Goal: Book appointment/travel/reservation

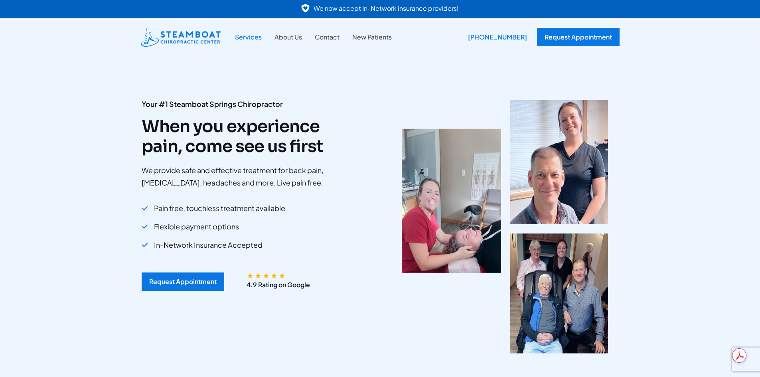
click at [249, 37] on link "Services" at bounding box center [248, 37] width 39 height 10
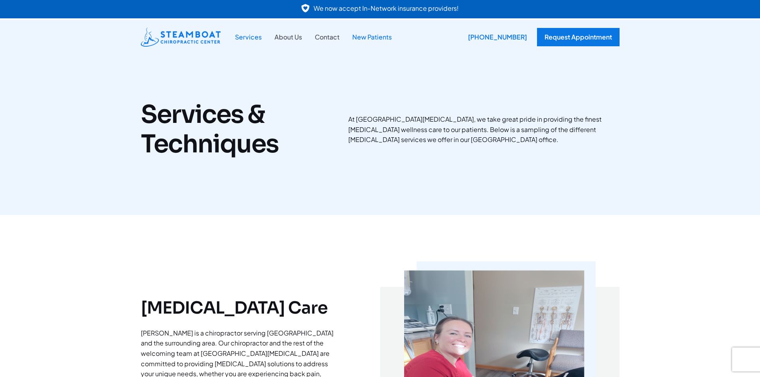
click at [367, 39] on link "New Patients" at bounding box center [372, 37] width 52 height 10
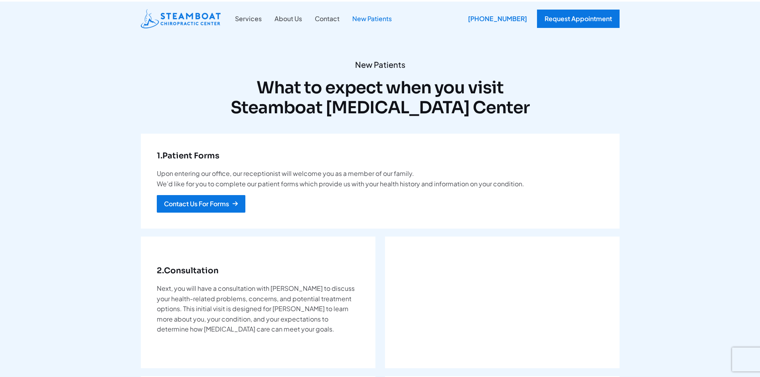
scroll to position [40, 0]
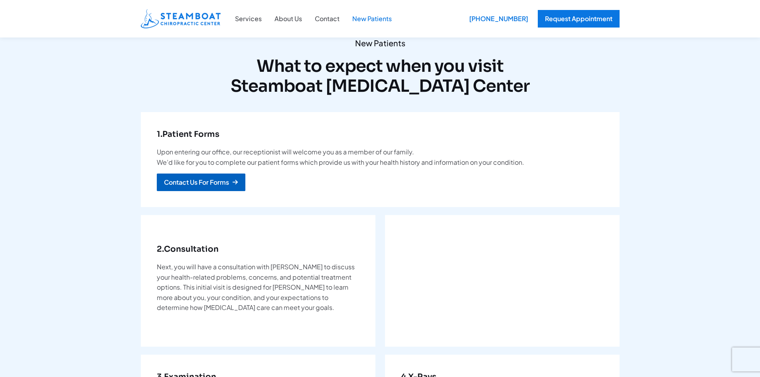
click at [217, 186] on div "Contact Us For Forms" at bounding box center [196, 182] width 65 height 6
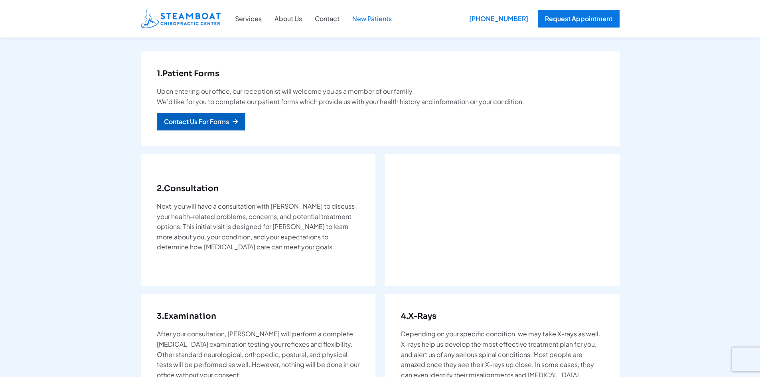
scroll to position [0, 0]
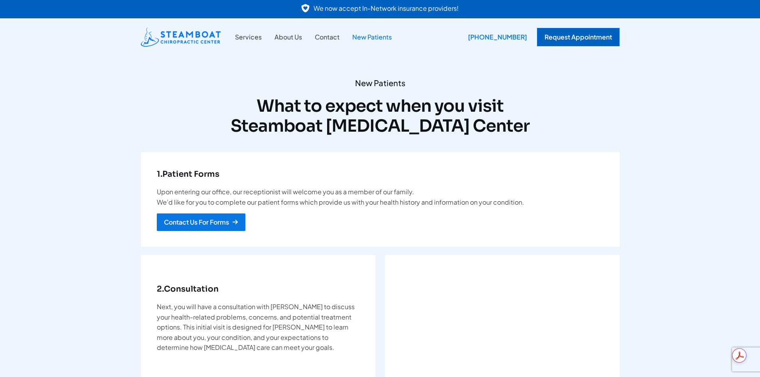
click at [573, 40] on div "Request Appointment" at bounding box center [578, 37] width 83 height 18
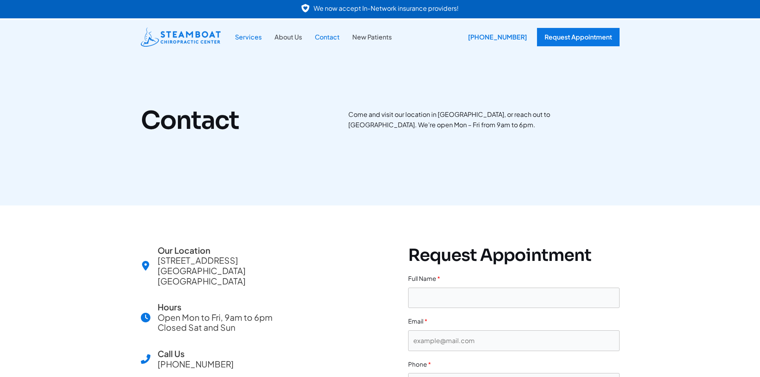
click at [253, 36] on link "Services" at bounding box center [248, 37] width 39 height 10
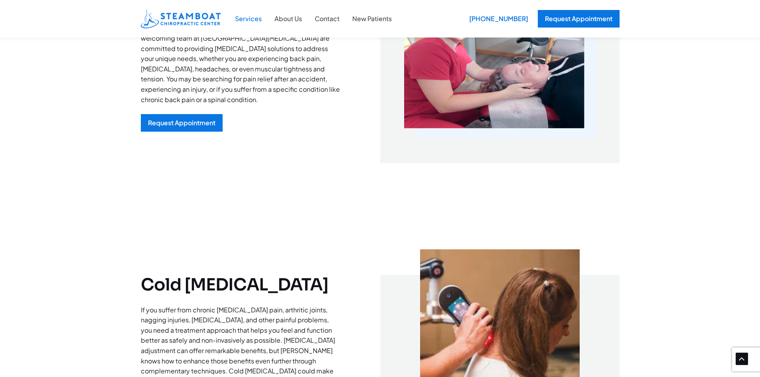
scroll to position [319, 0]
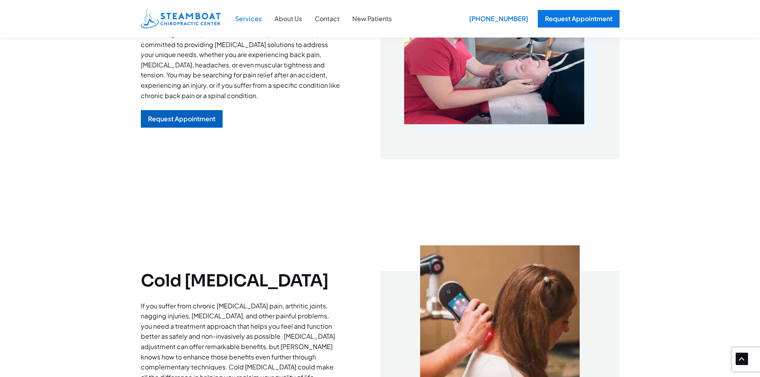
click at [191, 121] on div "Request Appointment" at bounding box center [181, 119] width 67 height 6
click at [202, 116] on div "Request Appointment" at bounding box center [181, 119] width 67 height 6
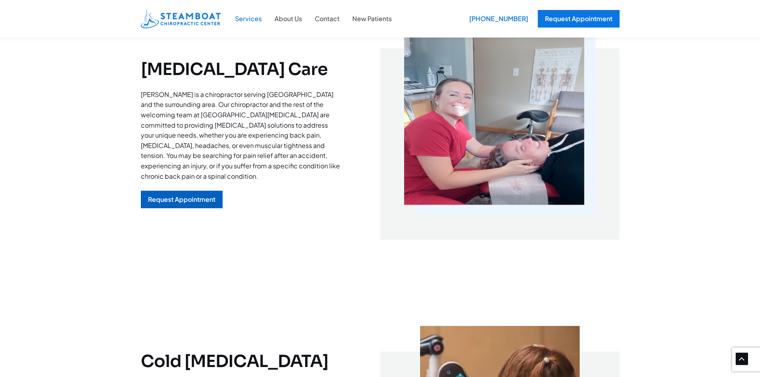
scroll to position [239, 0]
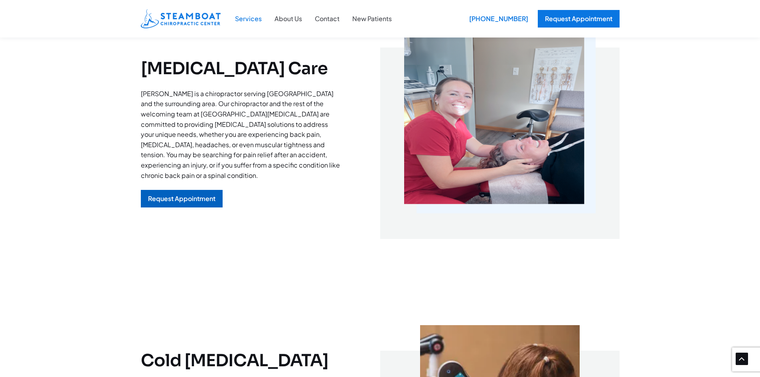
click at [200, 198] on div "Request Appointment" at bounding box center [181, 198] width 67 height 6
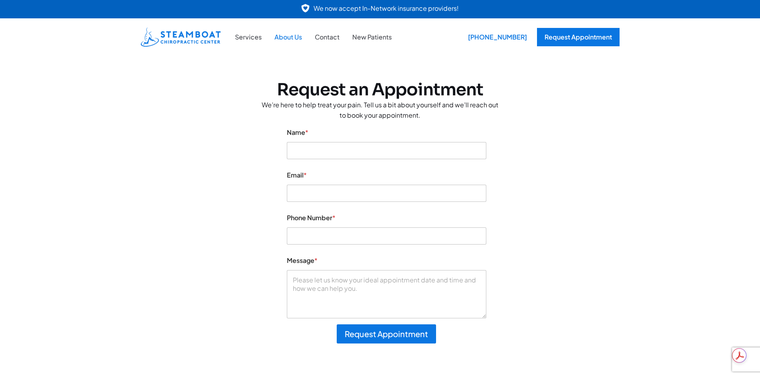
click at [283, 39] on link "About Us" at bounding box center [288, 37] width 40 height 10
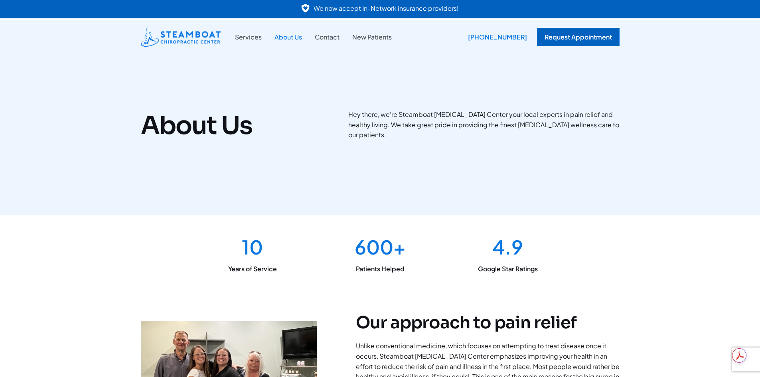
click at [576, 35] on div "Request Appointment" at bounding box center [578, 37] width 83 height 18
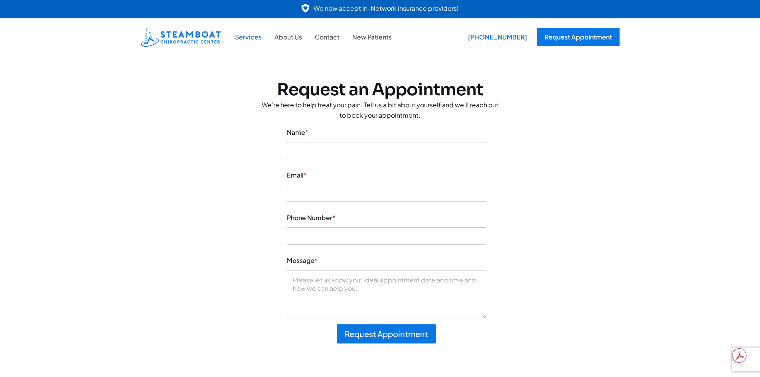
click at [254, 37] on link "Services" at bounding box center [248, 37] width 39 height 10
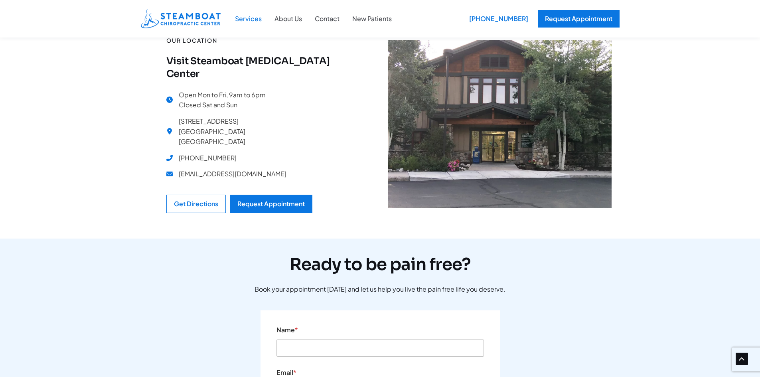
scroll to position [3072, 0]
